Goal: Information Seeking & Learning: Learn about a topic

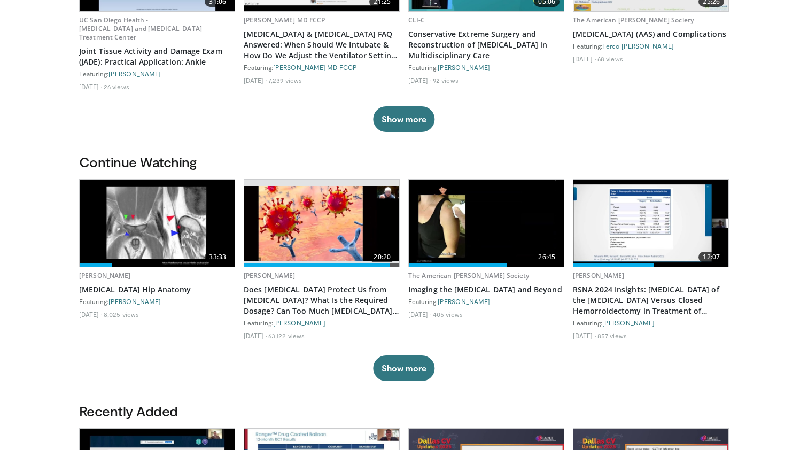
scroll to position [187, 0]
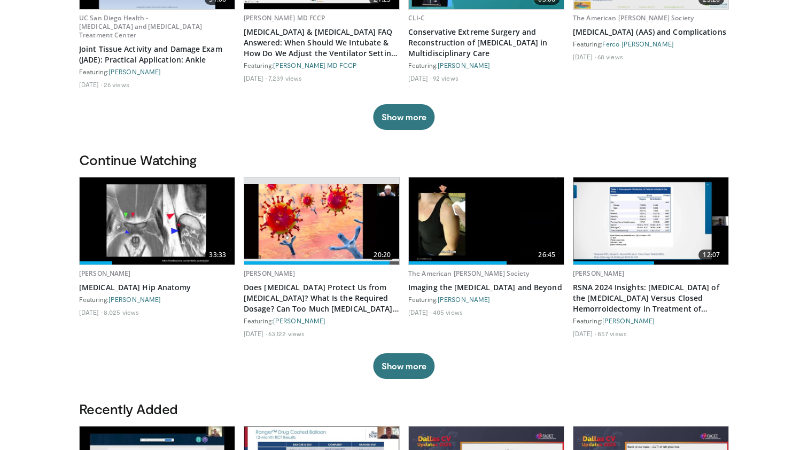
click at [223, 224] on img at bounding box center [157, 220] width 155 height 87
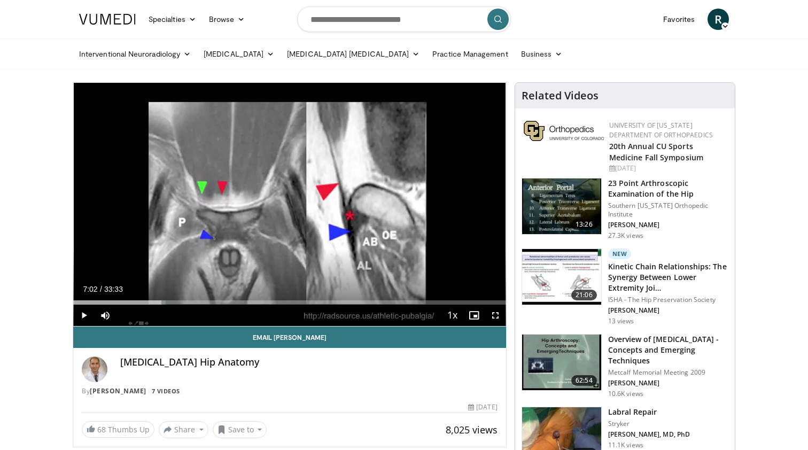
click at [494, 315] on span "Video Player" at bounding box center [495, 315] width 21 height 21
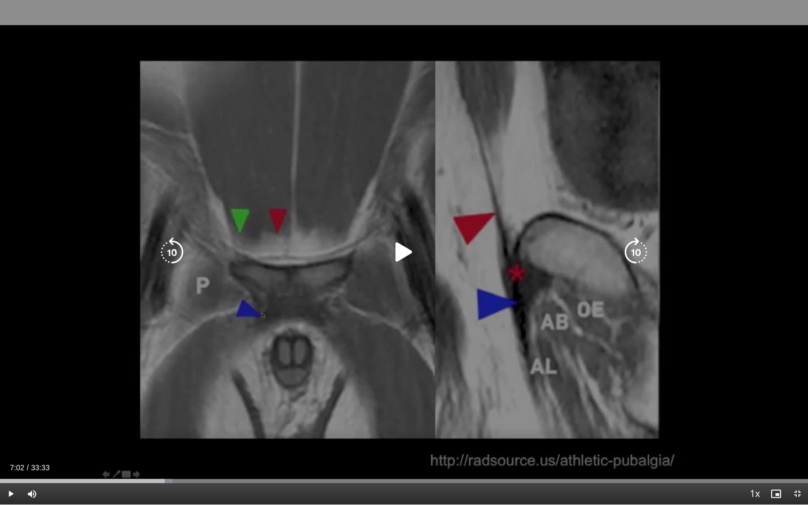
click at [0, 444] on div "10 seconds Tap to unmute" at bounding box center [404, 252] width 808 height 505
click at [167, 250] on icon "Video Player" at bounding box center [172, 252] width 30 height 30
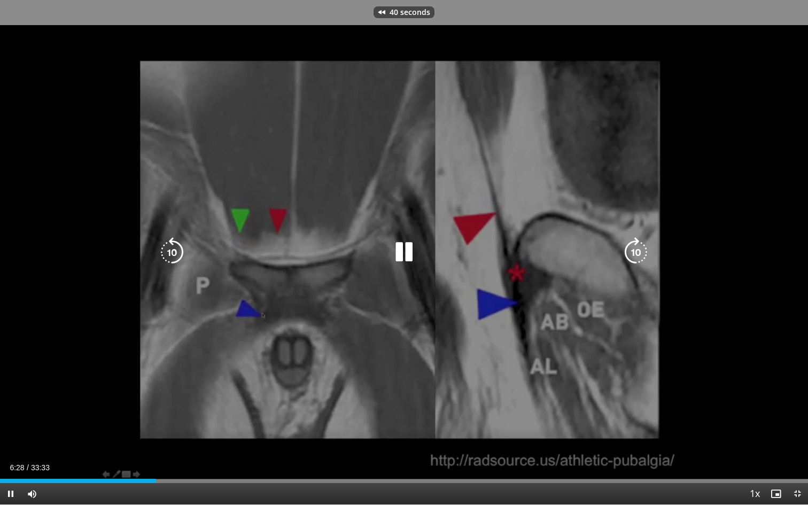
click at [167, 250] on icon "Video Player" at bounding box center [172, 252] width 30 height 30
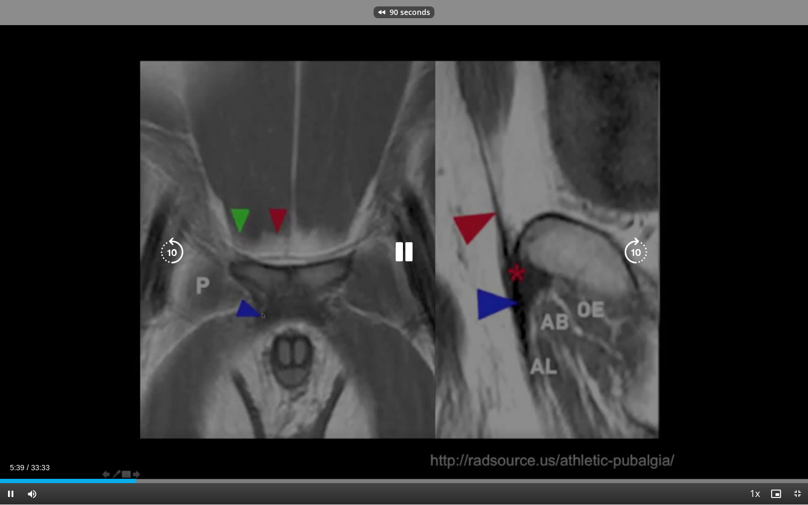
click at [167, 250] on icon "Video Player" at bounding box center [172, 252] width 30 height 30
click at [92, 273] on div "130 seconds Tap to unmute" at bounding box center [404, 252] width 808 height 505
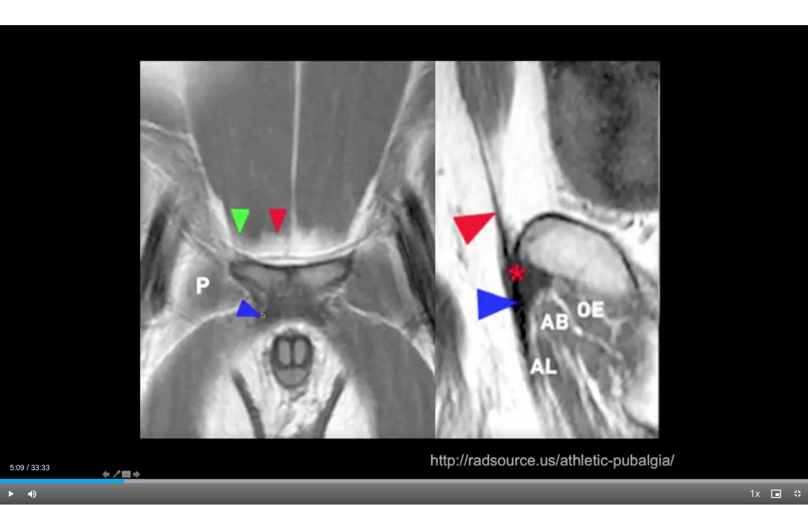
click at [9, 450] on span "Video Player" at bounding box center [10, 493] width 21 height 21
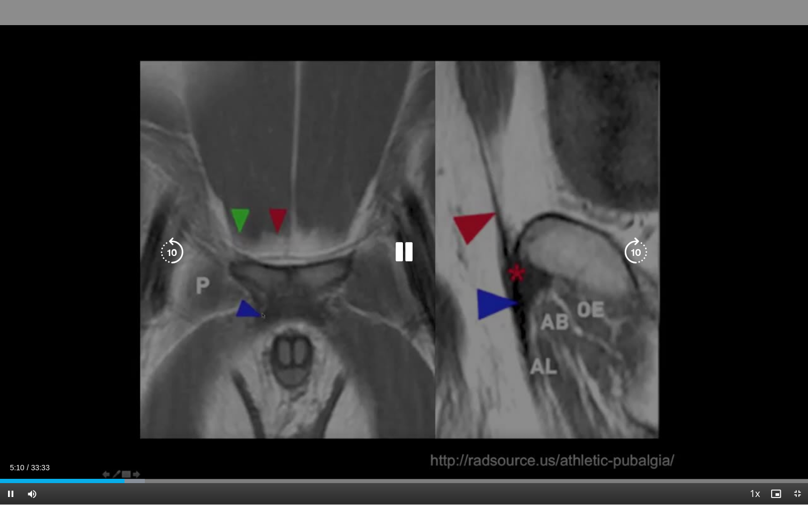
click at [173, 254] on icon "Video Player" at bounding box center [172, 252] width 30 height 30
click at [173, 242] on icon "Video Player" at bounding box center [172, 252] width 30 height 30
click at [245, 261] on div "Video Player" at bounding box center [403, 252] width 485 height 21
click at [291, 275] on div "10 seconds Tap to unmute" at bounding box center [404, 252] width 808 height 505
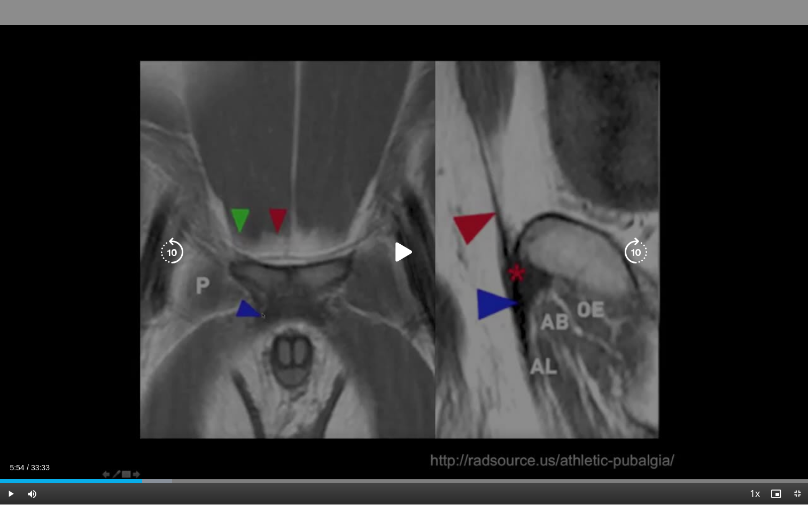
click at [174, 260] on icon "Video Player" at bounding box center [172, 252] width 30 height 30
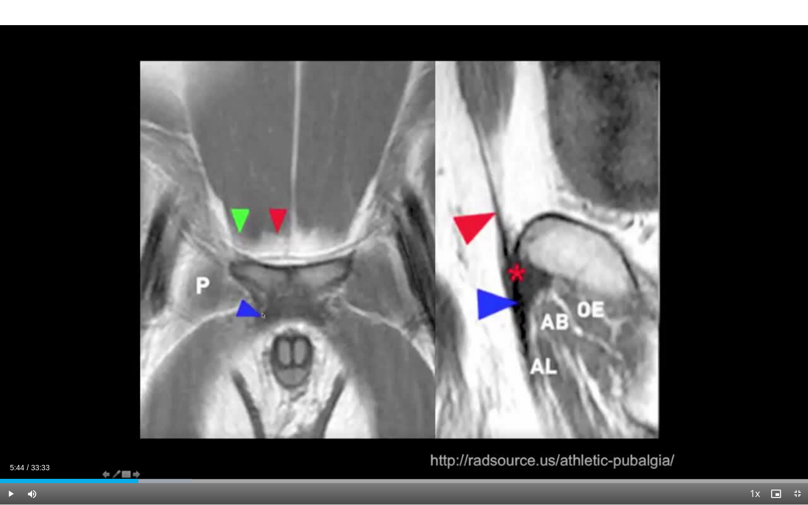
click at [5, 450] on span "Video Player" at bounding box center [10, 493] width 21 height 21
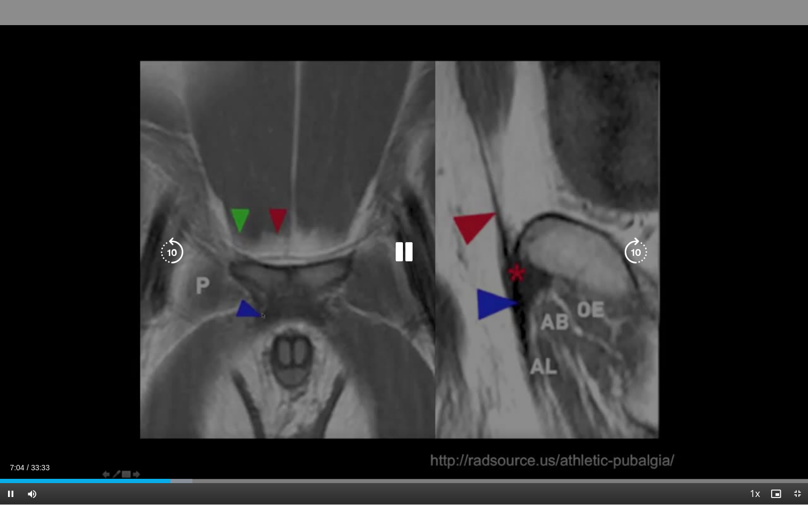
click at [359, 283] on div "10 seconds Tap to unmute" at bounding box center [404, 252] width 808 height 505
click at [174, 249] on icon "Video Player" at bounding box center [172, 252] width 30 height 30
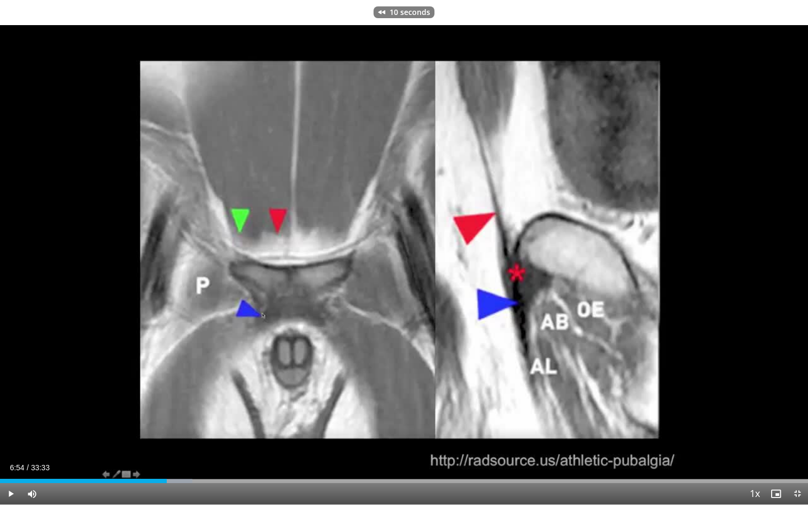
click at [7, 450] on span "Video Player" at bounding box center [10, 493] width 21 height 21
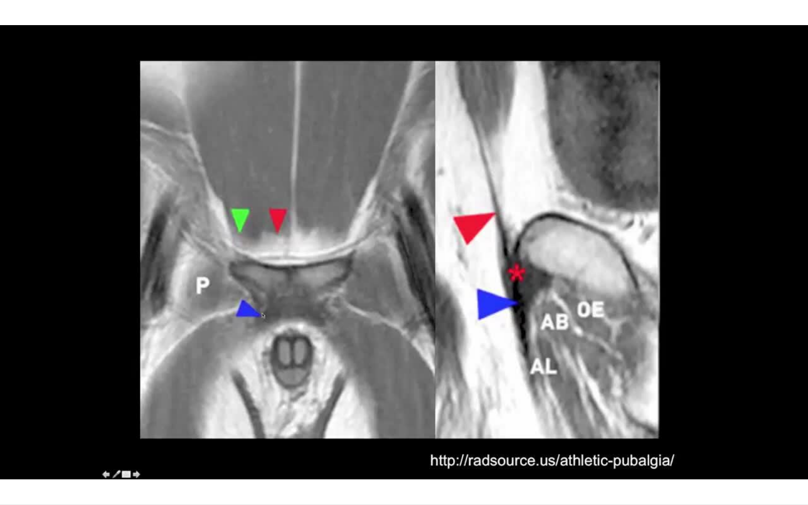
click at [194, 329] on div "10 seconds Tap to unmute" at bounding box center [404, 252] width 808 height 505
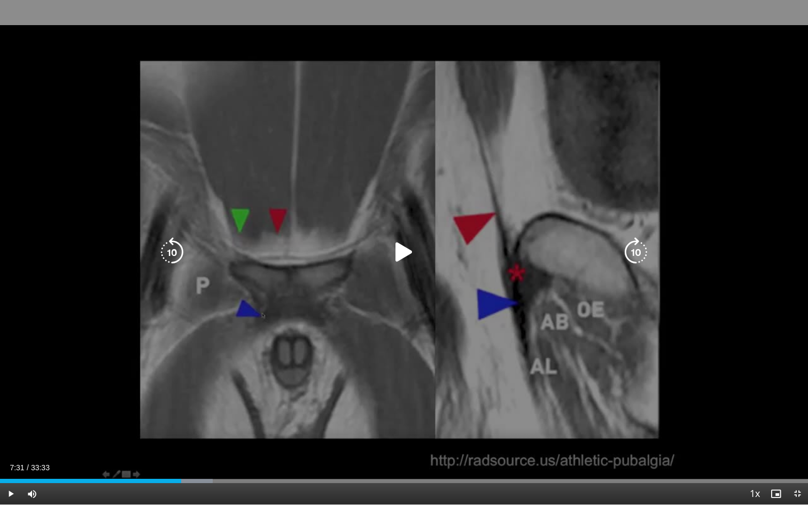
click at [398, 251] on icon "Video Player" at bounding box center [404, 252] width 30 height 30
click at [394, 255] on icon "Video Player" at bounding box center [404, 252] width 30 height 30
click at [174, 255] on icon "Video Player" at bounding box center [172, 252] width 30 height 30
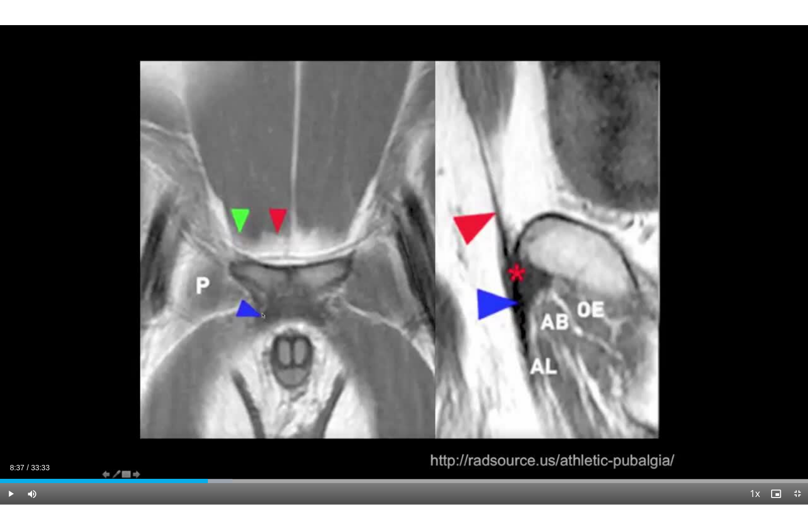
click at [9, 450] on span "Video Player" at bounding box center [10, 493] width 21 height 21
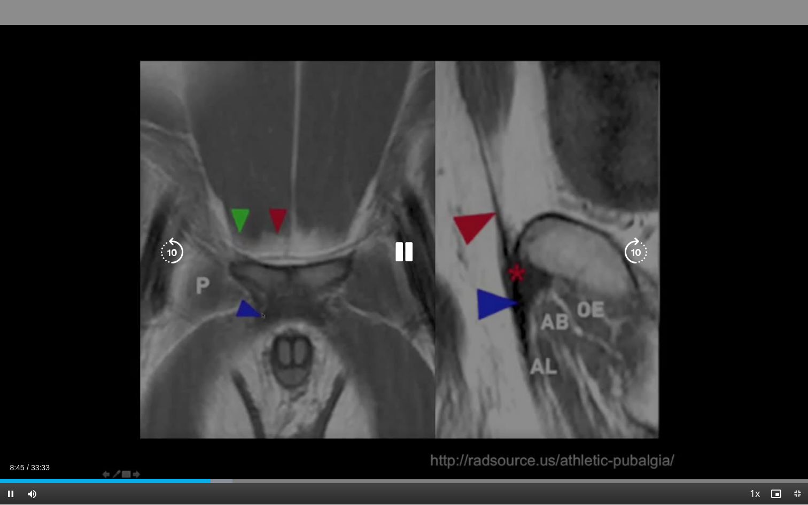
click at [175, 245] on icon "Video Player" at bounding box center [172, 252] width 30 height 30
click at [171, 242] on icon "Video Player" at bounding box center [172, 252] width 30 height 30
click at [302, 241] on div "20 seconds Tap to unmute" at bounding box center [404, 252] width 808 height 505
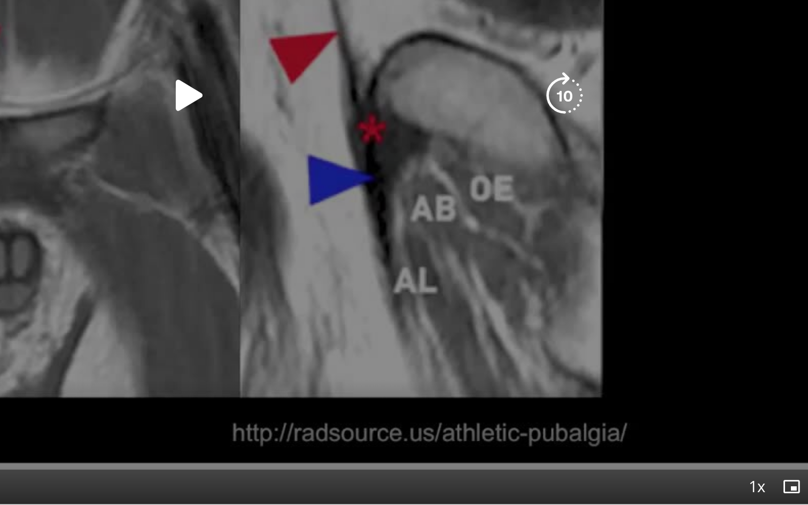
scroll to position [224, 0]
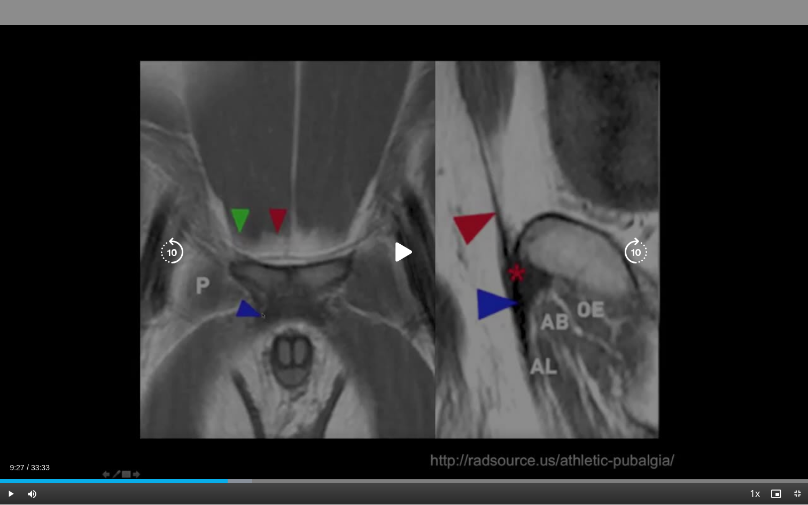
click at [396, 245] on icon "Video Player" at bounding box center [404, 252] width 30 height 30
click at [177, 251] on icon "Video Player" at bounding box center [172, 252] width 30 height 30
click at [392, 247] on icon "Video Player" at bounding box center [404, 252] width 30 height 30
click at [172, 250] on icon "Video Player" at bounding box center [172, 252] width 30 height 30
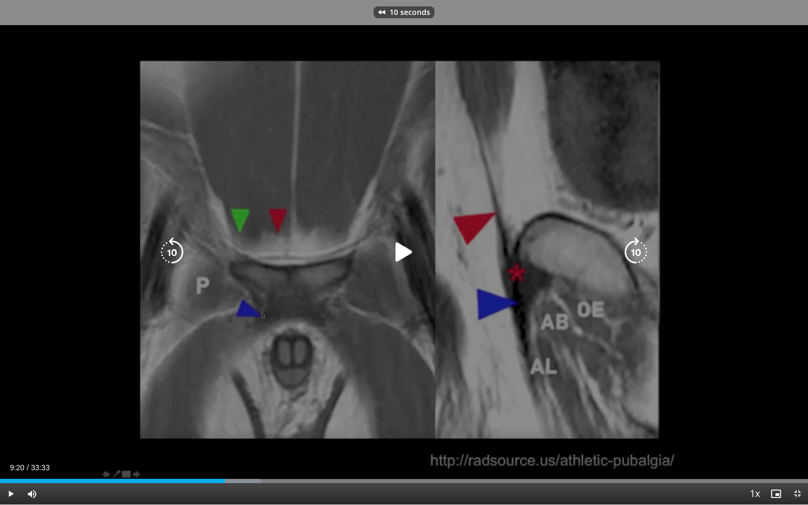
click at [407, 252] on icon "Video Player" at bounding box center [404, 252] width 30 height 30
click at [180, 242] on icon "Video Player" at bounding box center [172, 252] width 30 height 30
click at [173, 246] on icon "Video Player" at bounding box center [172, 252] width 30 height 30
click at [294, 219] on div "10 seconds Tap to unmute" at bounding box center [404, 252] width 808 height 505
click at [176, 253] on icon "Video Player" at bounding box center [172, 252] width 30 height 30
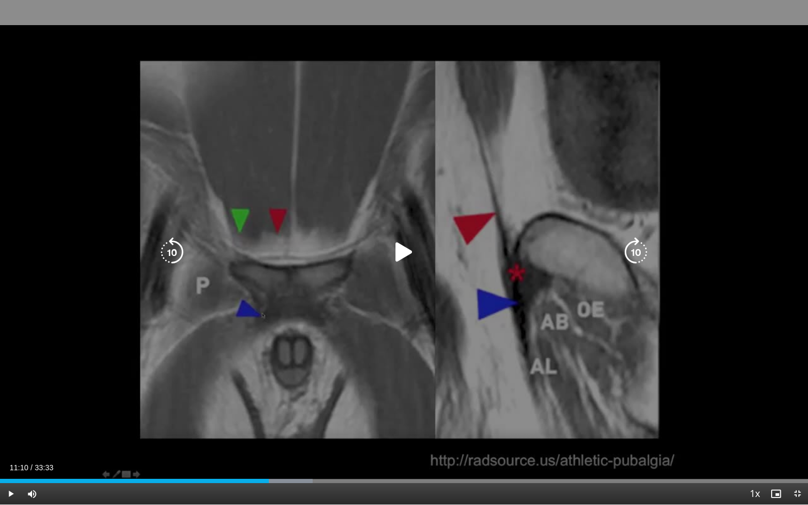
click at [398, 255] on icon "Video Player" at bounding box center [404, 252] width 30 height 30
click at [165, 253] on icon "Video Player" at bounding box center [172, 252] width 30 height 30
click at [407, 255] on icon "Video Player" at bounding box center [404, 252] width 30 height 30
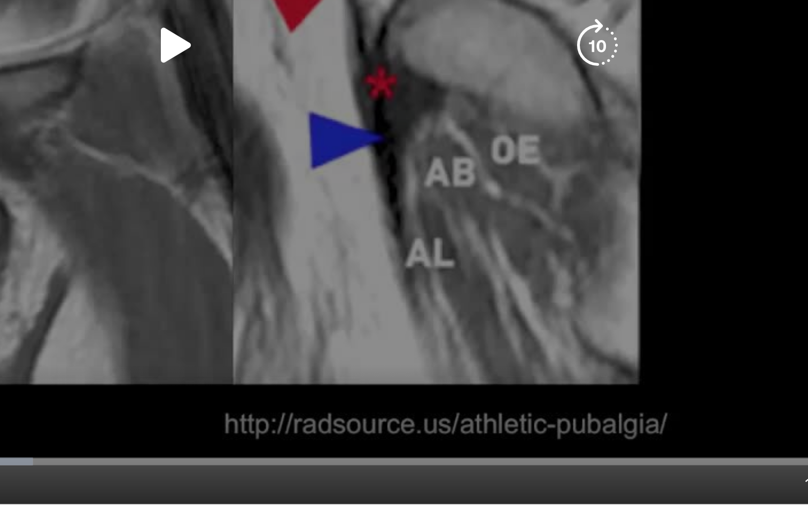
scroll to position [400, 0]
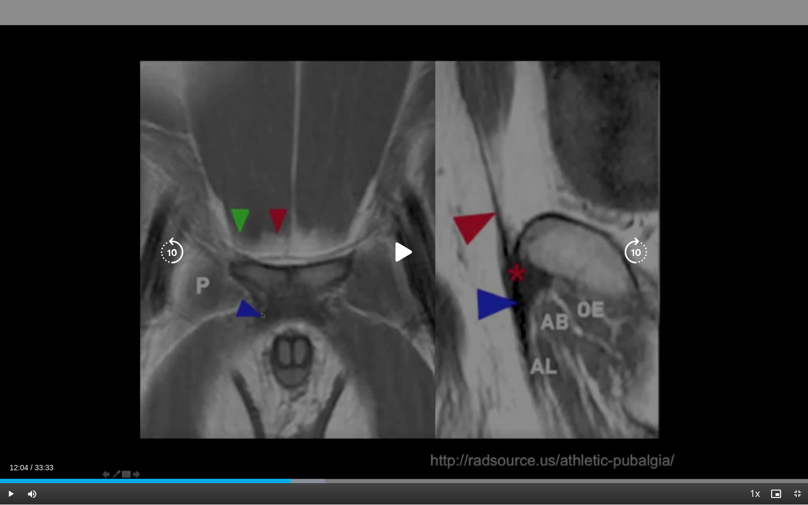
click at [184, 257] on icon "Video Player" at bounding box center [172, 252] width 30 height 30
click at [401, 254] on icon "Video Player" at bounding box center [404, 252] width 30 height 30
click at [185, 252] on icon "Video Player" at bounding box center [172, 252] width 30 height 30
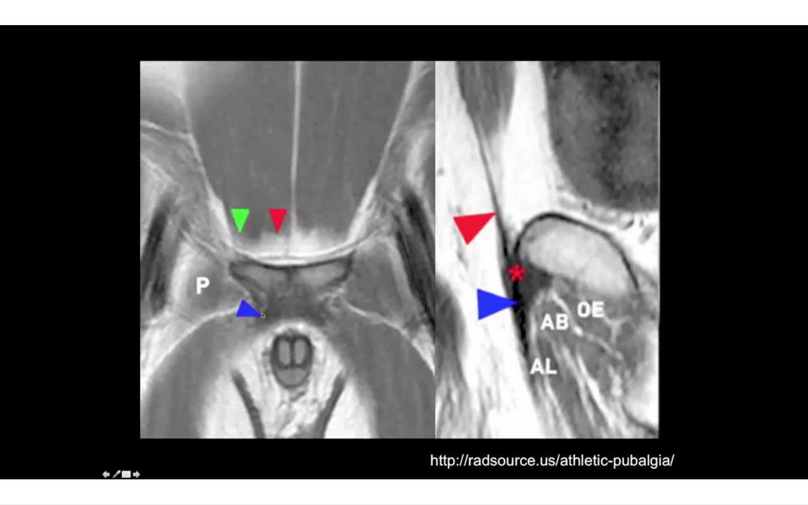
click at [200, 261] on div "20 seconds Tap to unmute" at bounding box center [404, 252] width 808 height 505
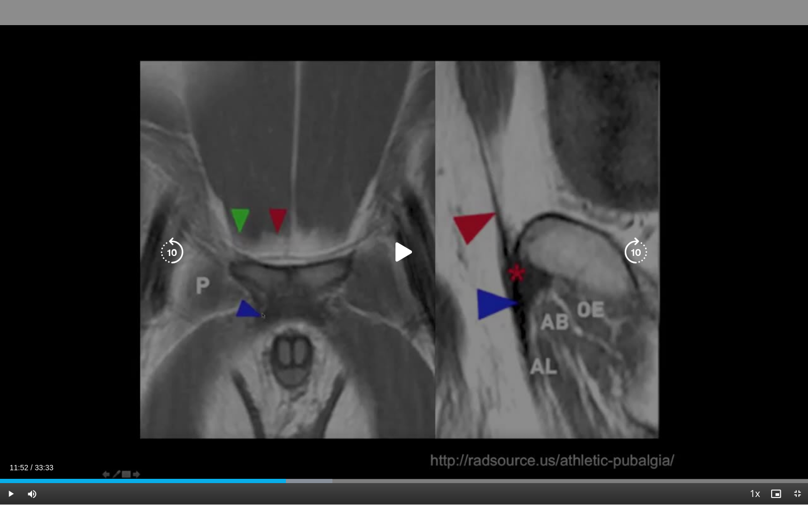
click at [401, 250] on icon "Video Player" at bounding box center [404, 252] width 30 height 30
click at [168, 252] on icon "Video Player" at bounding box center [172, 252] width 30 height 30
click at [166, 250] on icon "Video Player" at bounding box center [172, 252] width 30 height 30
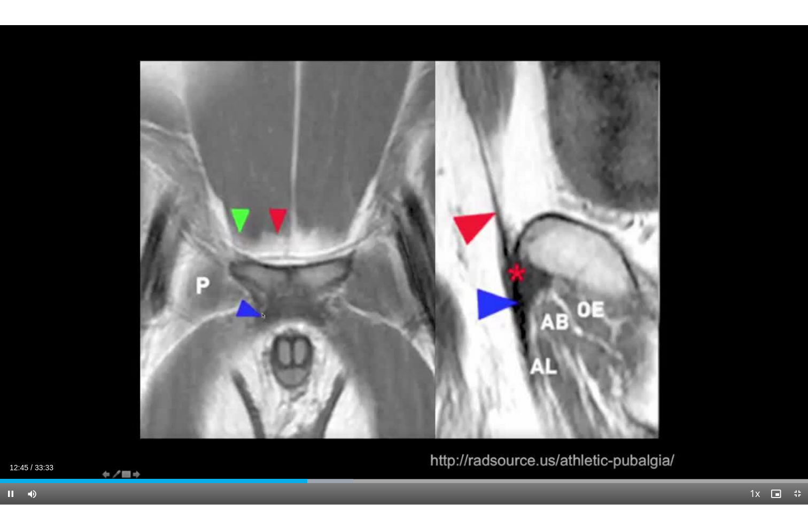
click at [166, 250] on div "10 seconds Tap to unmute" at bounding box center [404, 252] width 808 height 505
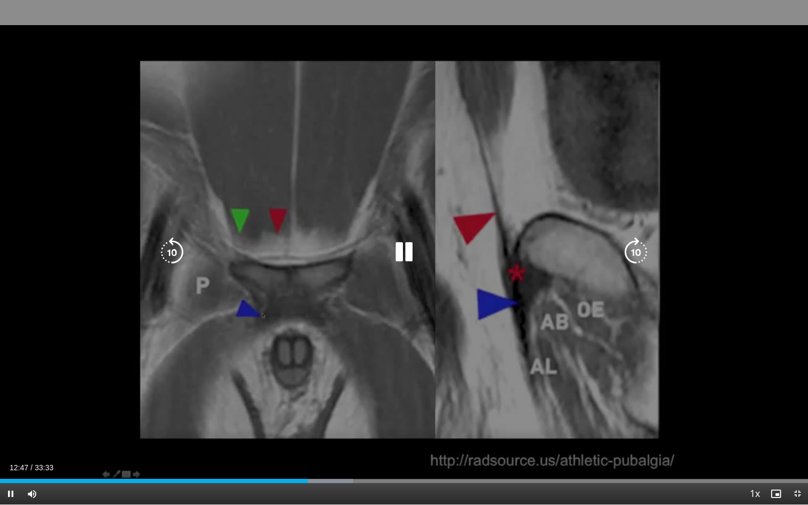
click at [169, 258] on icon "Video Player" at bounding box center [172, 252] width 30 height 30
click at [177, 249] on icon "Video Player" at bounding box center [172, 252] width 30 height 30
click at [208, 258] on div "Video Player" at bounding box center [403, 252] width 485 height 21
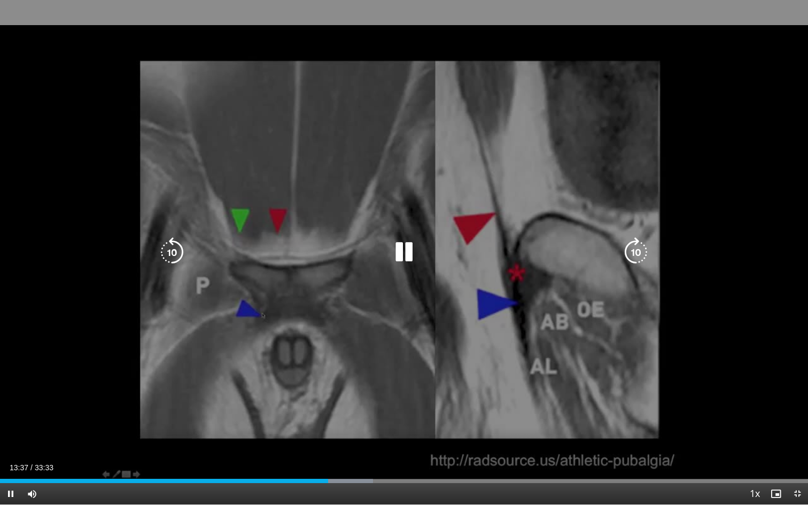
click at [362, 243] on div "Video Player" at bounding box center [403, 252] width 485 height 21
click at [401, 242] on icon "Video Player" at bounding box center [404, 252] width 30 height 30
click at [167, 255] on icon "Video Player" at bounding box center [172, 252] width 30 height 30
click at [397, 251] on icon "Video Player" at bounding box center [404, 252] width 30 height 30
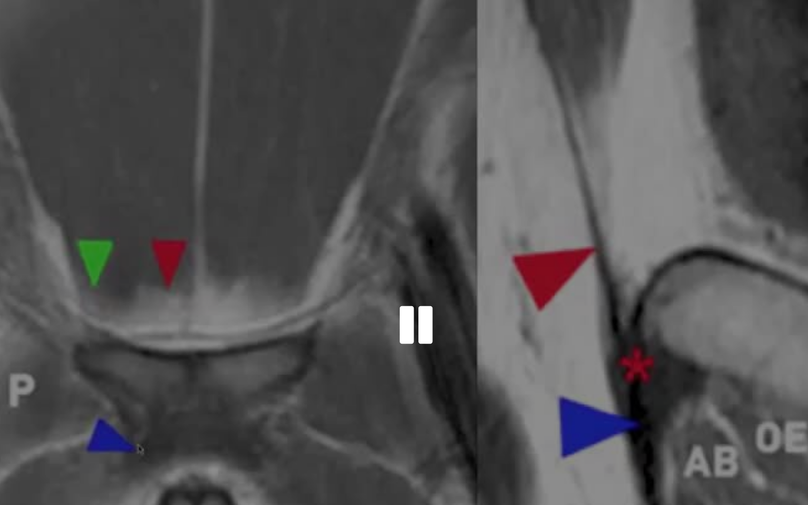
scroll to position [382, 0]
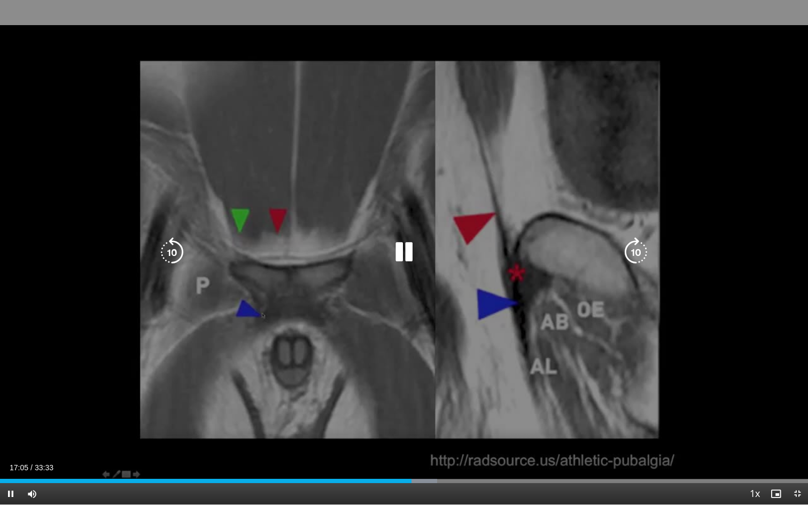
click at [175, 250] on icon "Video Player" at bounding box center [172, 252] width 30 height 30
click at [177, 251] on icon "Video Player" at bounding box center [172, 252] width 30 height 30
click at [421, 245] on div "Video Player" at bounding box center [403, 252] width 485 height 21
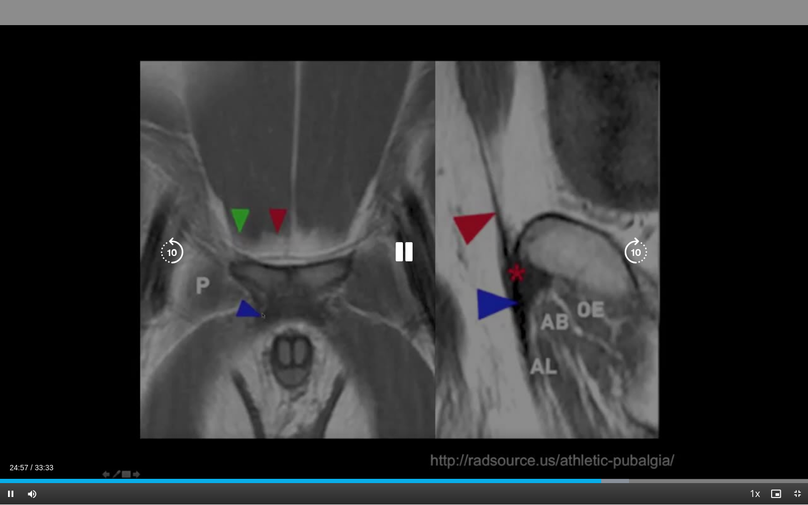
click at [398, 253] on icon "Video Player" at bounding box center [404, 252] width 30 height 30
click at [180, 249] on icon "Video Player" at bounding box center [172, 252] width 30 height 30
click at [174, 250] on icon "Video Player" at bounding box center [172, 252] width 30 height 30
click at [406, 247] on icon "Video Player" at bounding box center [404, 252] width 30 height 30
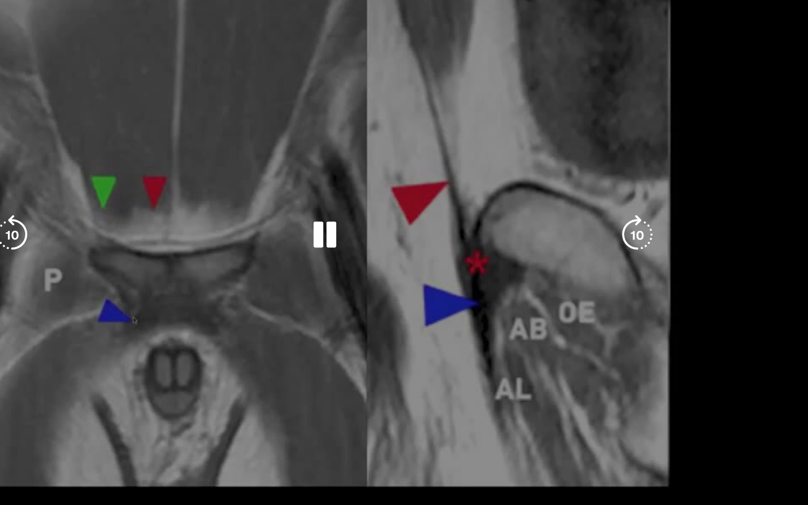
scroll to position [397, 0]
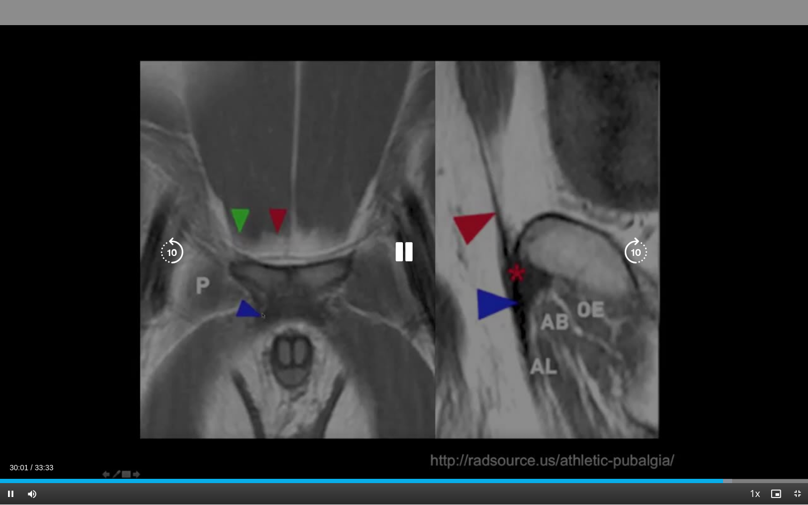
click at [174, 245] on icon "Video Player" at bounding box center [172, 252] width 30 height 30
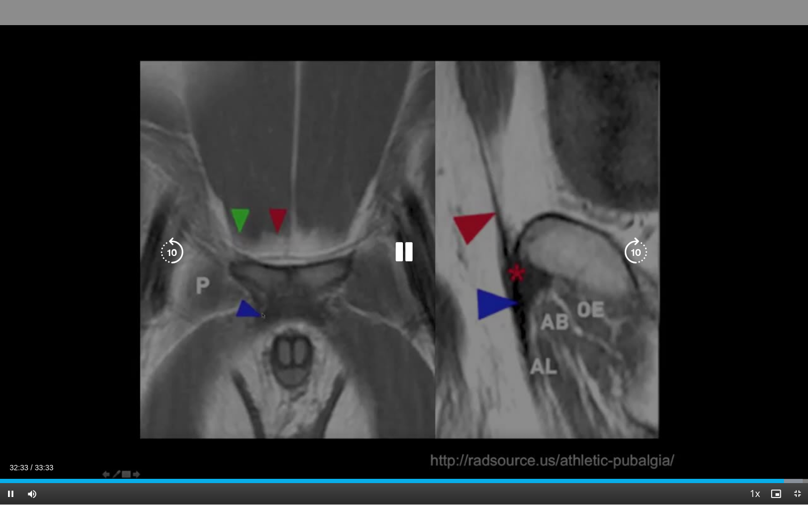
click at [176, 255] on icon "Video Player" at bounding box center [172, 252] width 30 height 30
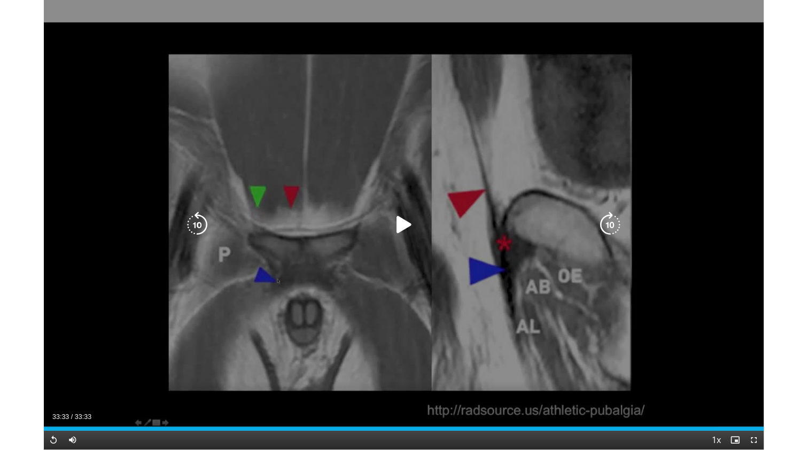
scroll to position [0, 0]
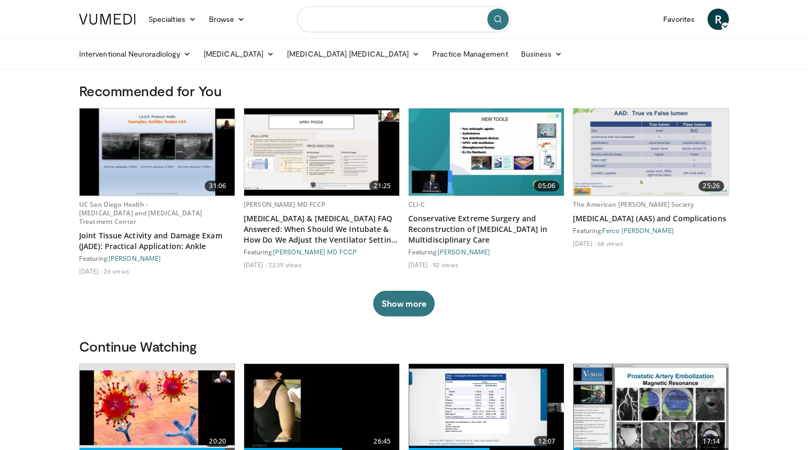
click at [379, 21] on input "Search topics, interventions" at bounding box center [404, 19] width 214 height 26
type input "**********"
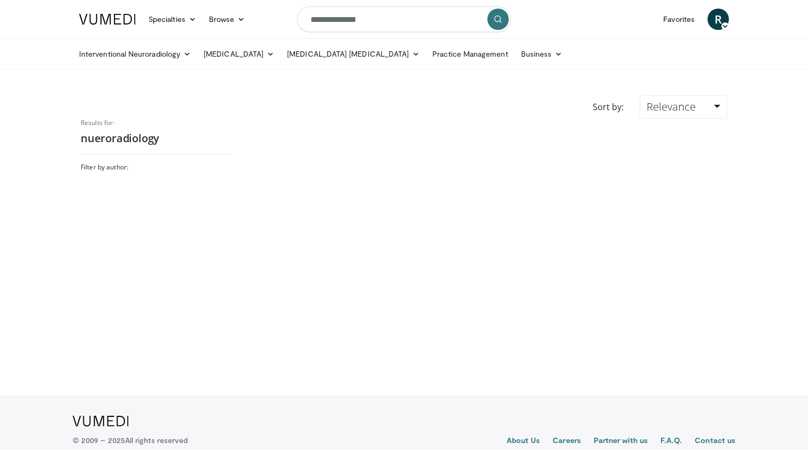
click at [327, 19] on input "**********" at bounding box center [404, 19] width 214 height 26
type input "**********"
click at [497, 23] on icon "submit" at bounding box center [498, 19] width 9 height 9
click at [384, 18] on input "**********" at bounding box center [404, 19] width 214 height 26
type input "**********"
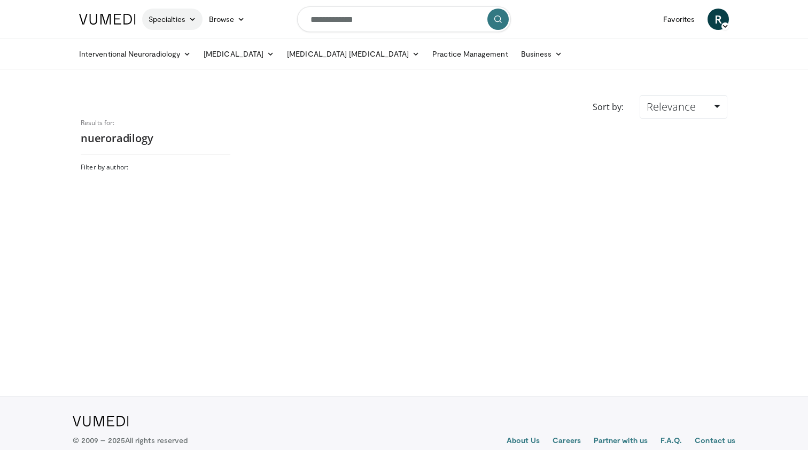
click at [193, 20] on icon at bounding box center [192, 19] width 7 height 7
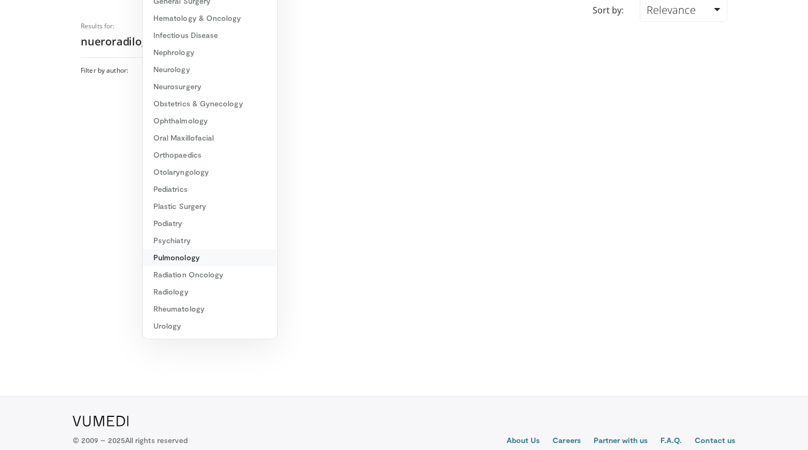
scroll to position [83, 0]
click at [166, 288] on link "Radiology" at bounding box center [210, 291] width 135 height 17
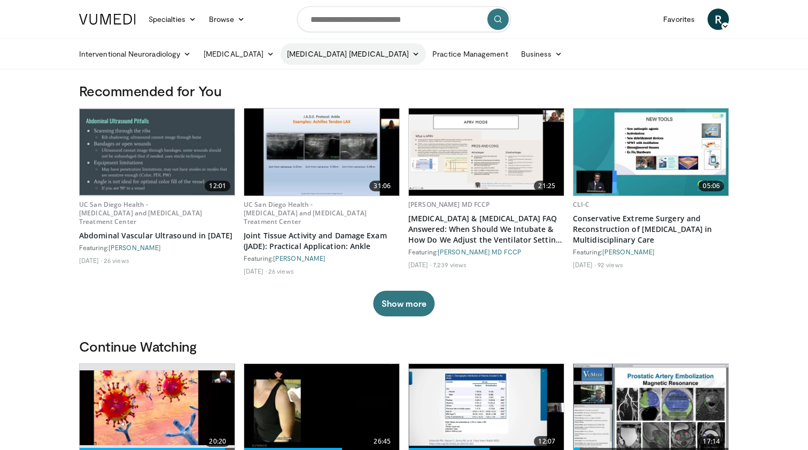
click at [379, 55] on link "[MEDICAL_DATA] [MEDICAL_DATA]" at bounding box center [353, 53] width 145 height 21
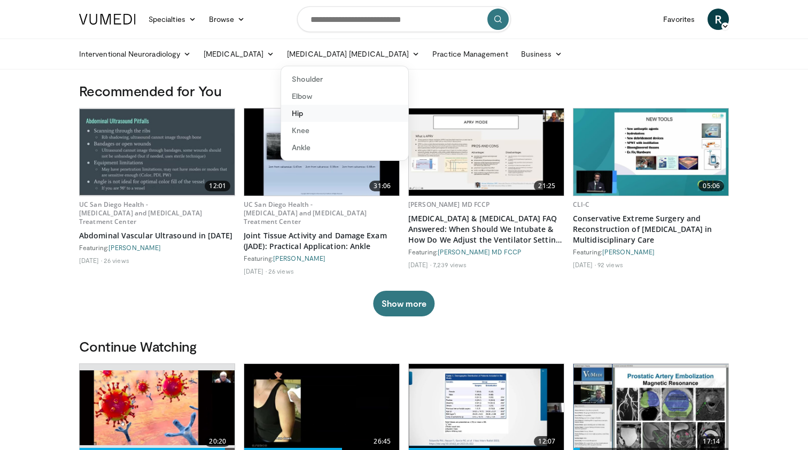
click at [324, 113] on link "Hip" at bounding box center [344, 113] width 127 height 17
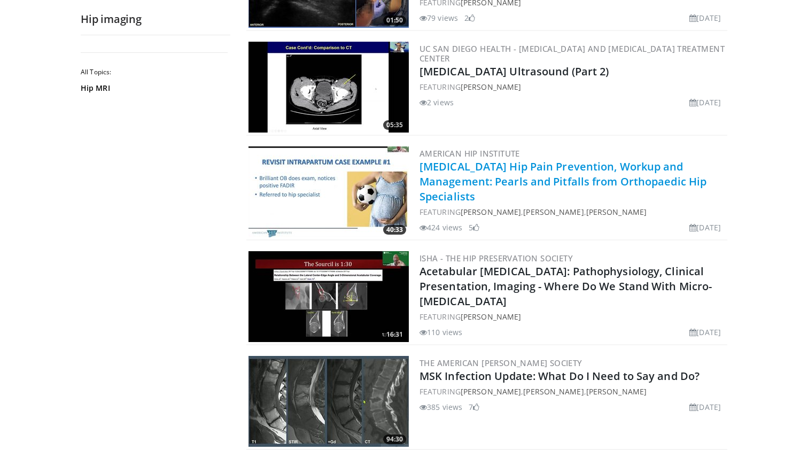
scroll to position [499, 0]
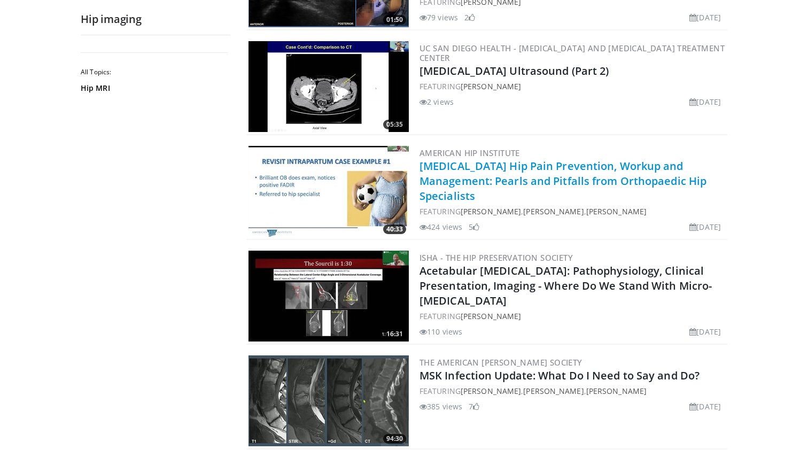
click at [460, 179] on link "Postpartum Hip Pain Prevention, Workup and Management: Pearls and Pitfalls from…" at bounding box center [563, 181] width 287 height 44
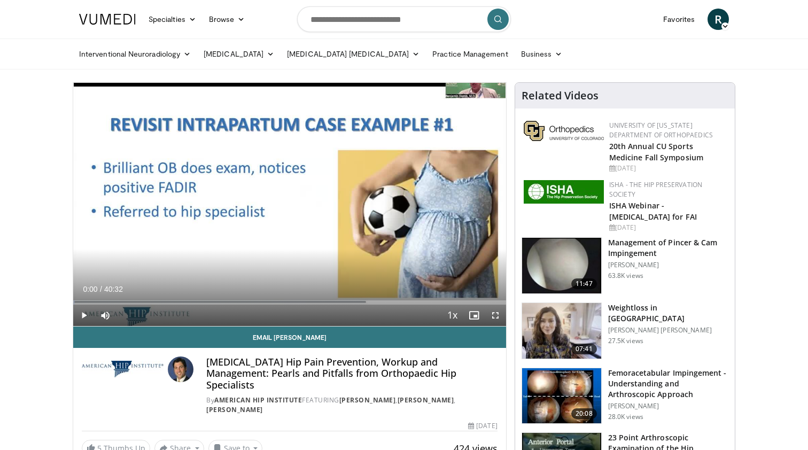
drag, startPoint x: 681, startPoint y: 1, endPoint x: 740, endPoint y: 60, distance: 83.2
click at [735, 60] on div "Interventional Neuroradiology Brain Head & Neck Spine [MEDICAL_DATA] Vascular P…" at bounding box center [404, 54] width 663 height 30
